Goal: Task Accomplishment & Management: Manage account settings

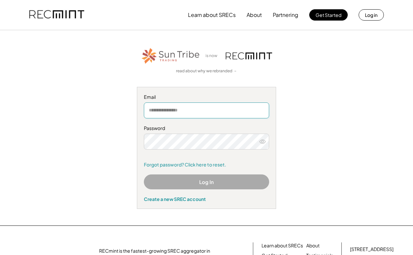
type input "**********"
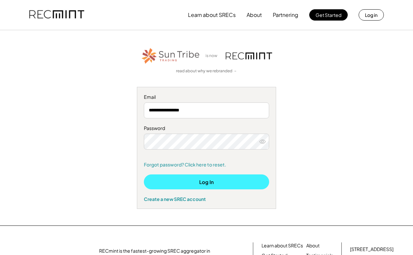
click at [209, 182] on button "Log In" at bounding box center [206, 181] width 125 height 15
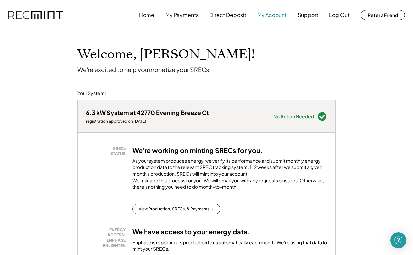
click at [270, 16] on button "My Account" at bounding box center [272, 14] width 30 height 13
